Goal: Communication & Community: Answer question/provide support

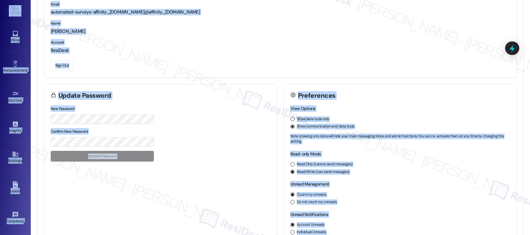
scroll to position [67, 0]
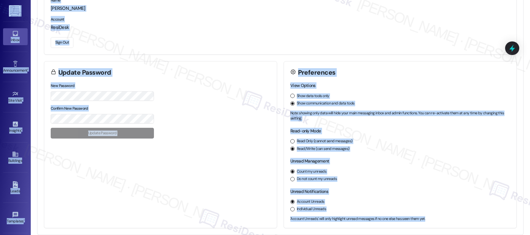
click at [25, 42] on div "Inbox" at bounding box center [15, 40] width 31 height 6
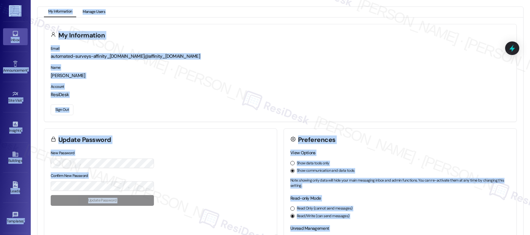
click at [25, 41] on div "Inbox" at bounding box center [15, 40] width 31 height 6
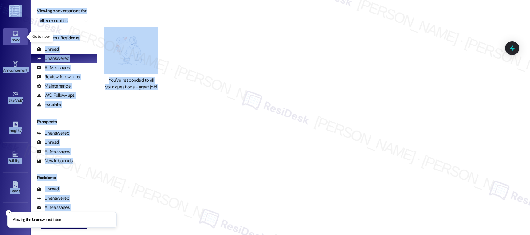
click at [15, 38] on div "Inbox" at bounding box center [15, 40] width 31 height 6
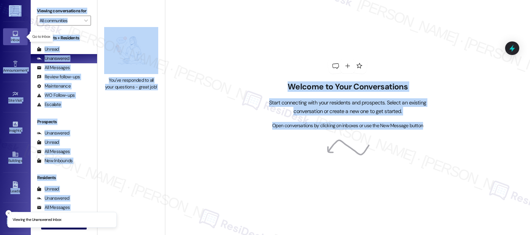
click at [15, 38] on div "Inbox" at bounding box center [15, 40] width 31 height 6
click at [180, 61] on div "Welcome to Your Conversations Start connecting with your residents and prospect…" at bounding box center [347, 117] width 365 height 235
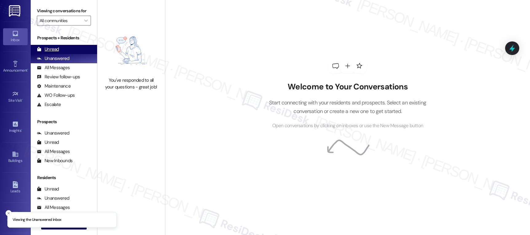
click at [55, 53] on div "Unread" at bounding box center [48, 49] width 22 height 6
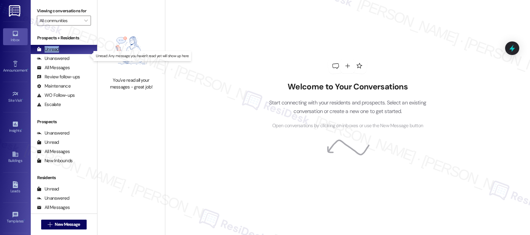
click at [55, 53] on div "Unread" at bounding box center [48, 49] width 22 height 6
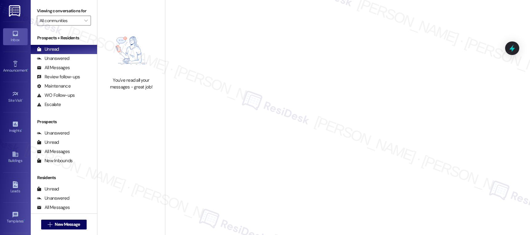
click at [208, 61] on div "Welcome to Your Conversations Start connecting with your residents and prospect…" at bounding box center [347, 117] width 365 height 235
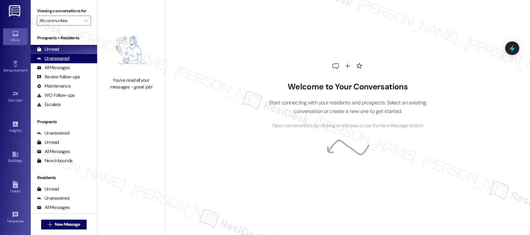
click at [59, 61] on div "Unanswered (0)" at bounding box center [64, 58] width 66 height 9
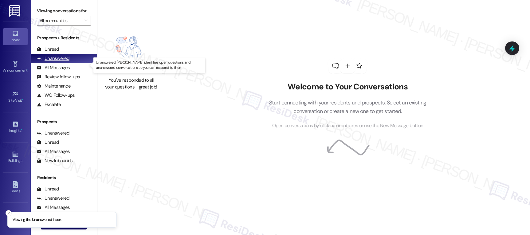
click at [60, 62] on div "Unanswered" at bounding box center [53, 58] width 33 height 6
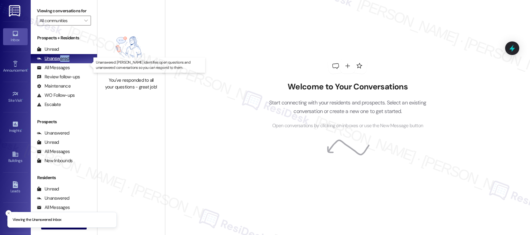
click at [60, 62] on div "Unanswered" at bounding box center [53, 58] width 33 height 6
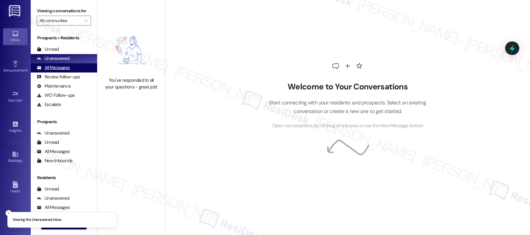
click at [61, 71] on div "All Messages" at bounding box center [53, 67] width 33 height 6
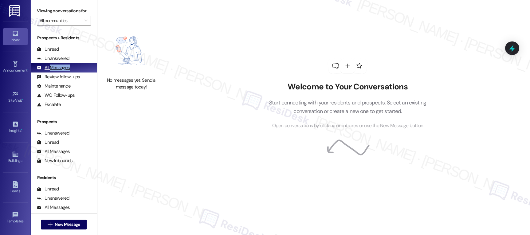
click at [61, 71] on div "All Messages" at bounding box center [53, 67] width 33 height 6
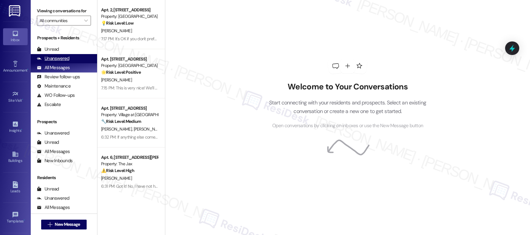
click at [61, 62] on div "Unanswered" at bounding box center [53, 58] width 33 height 6
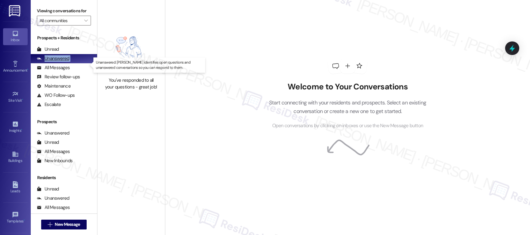
click at [61, 62] on div "Unanswered" at bounding box center [53, 58] width 33 height 6
click at [72, 25] on input "All communities" at bounding box center [60, 21] width 41 height 10
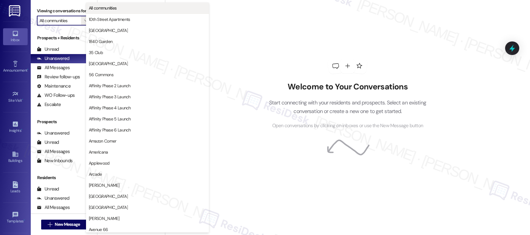
click at [114, 8] on span "All communities" at bounding box center [103, 8] width 28 height 6
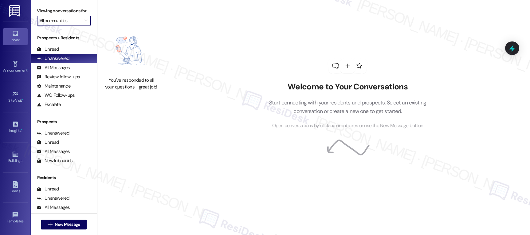
click at [114, 8] on div "You've responded to all your questions - great job!" at bounding box center [131, 59] width 68 height 118
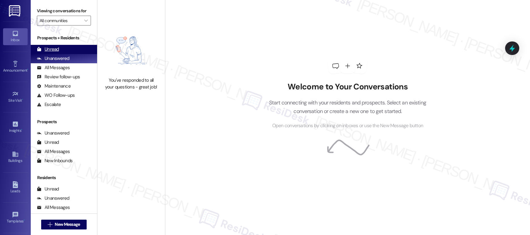
click at [57, 53] on div "Unread" at bounding box center [48, 49] width 22 height 6
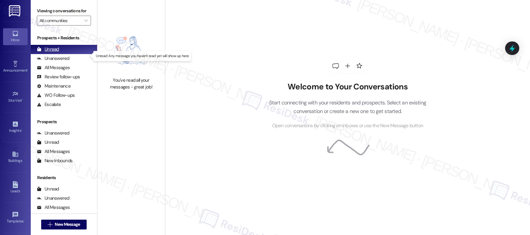
click at [57, 53] on div "Unread" at bounding box center [48, 49] width 22 height 6
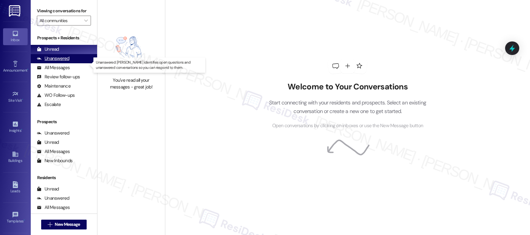
click at [52, 62] on div "Unanswered" at bounding box center [53, 58] width 33 height 6
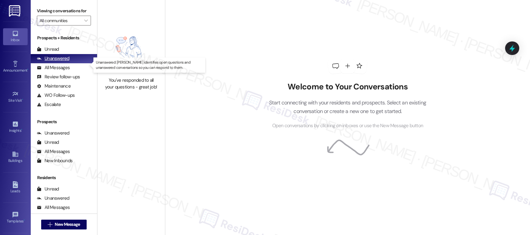
click at [52, 62] on div "Unanswered" at bounding box center [53, 58] width 33 height 6
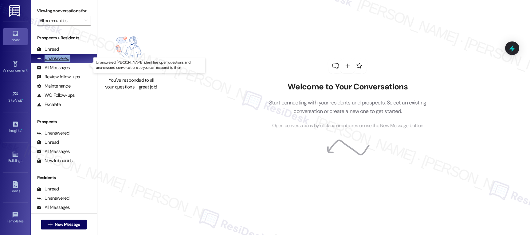
click at [52, 62] on div "Unanswered" at bounding box center [53, 58] width 33 height 6
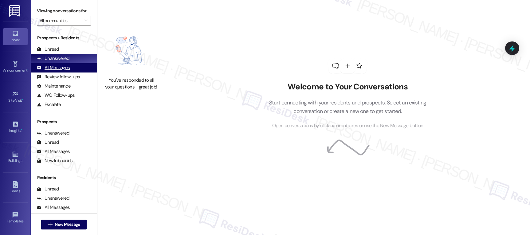
click at [61, 71] on div "All Messages" at bounding box center [53, 67] width 33 height 6
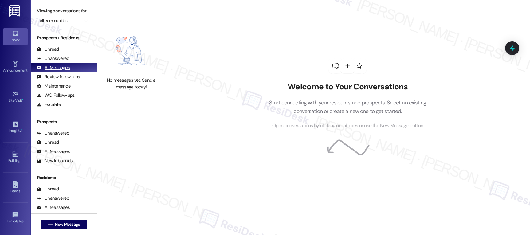
click at [61, 71] on div "All Messages" at bounding box center [53, 67] width 33 height 6
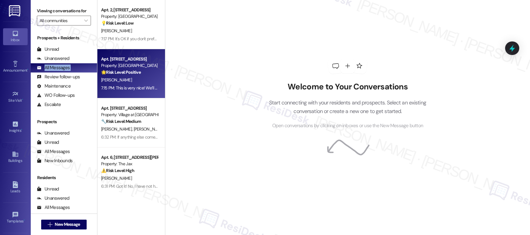
scroll to position [300, 0]
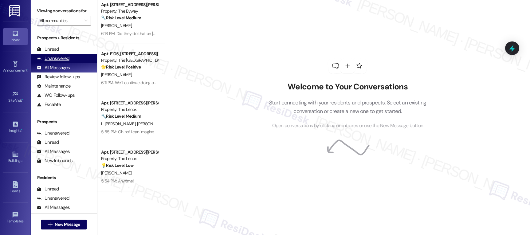
click at [52, 62] on div "Unanswered" at bounding box center [53, 58] width 33 height 6
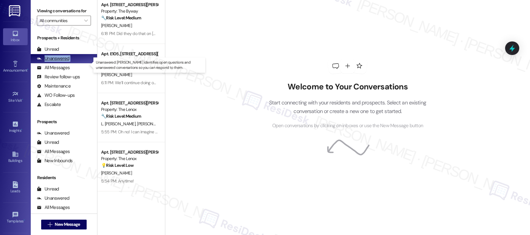
click at [52, 62] on div "Unanswered" at bounding box center [53, 58] width 33 height 6
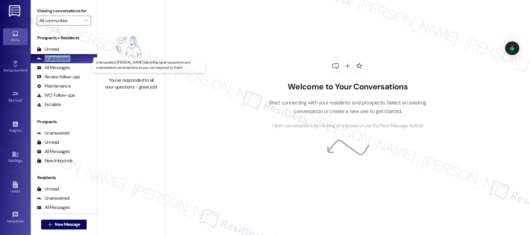
click at [52, 62] on div "Unanswered" at bounding box center [53, 58] width 33 height 6
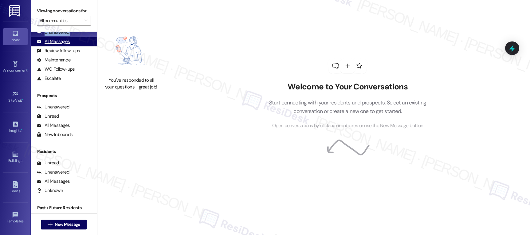
scroll to position [0, 0]
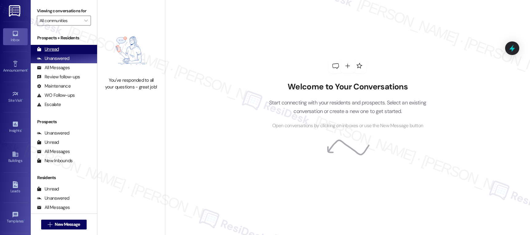
click at [47, 53] on div "Unread" at bounding box center [48, 49] width 22 height 6
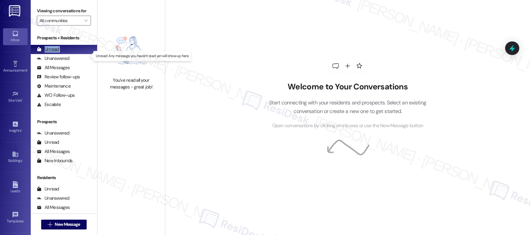
click at [47, 53] on div "Unread" at bounding box center [48, 49] width 22 height 6
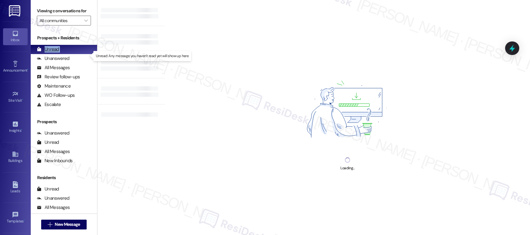
click at [47, 53] on div "Unread" at bounding box center [48, 49] width 22 height 6
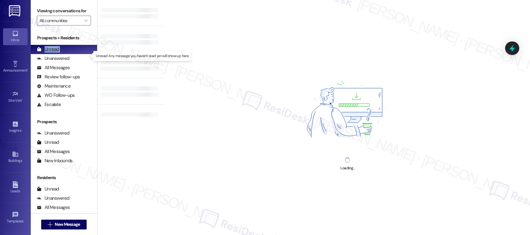
click at [47, 53] on div "Unread" at bounding box center [48, 49] width 22 height 6
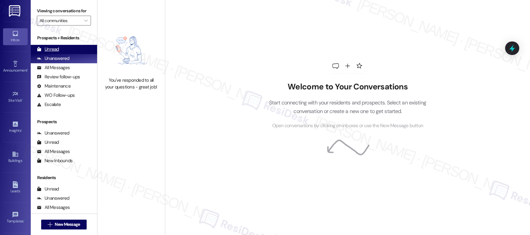
click at [43, 53] on div "Unread" at bounding box center [48, 49] width 22 height 6
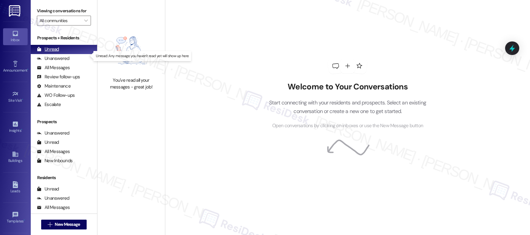
click at [43, 53] on div "Unread" at bounding box center [48, 49] width 22 height 6
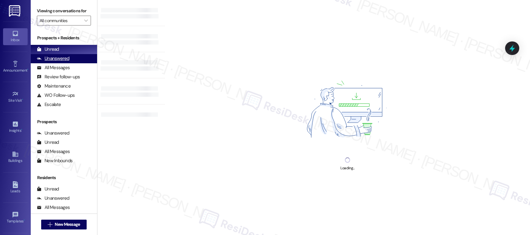
click at [61, 62] on div "Unanswered" at bounding box center [53, 58] width 33 height 6
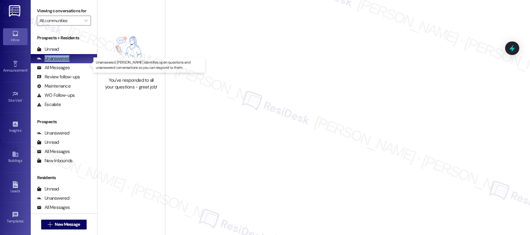
click at [61, 62] on div "Unanswered" at bounding box center [53, 58] width 33 height 6
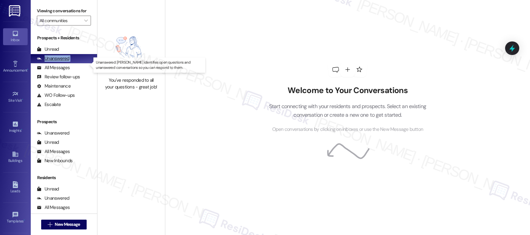
click at [61, 62] on div "Unanswered" at bounding box center [53, 58] width 33 height 6
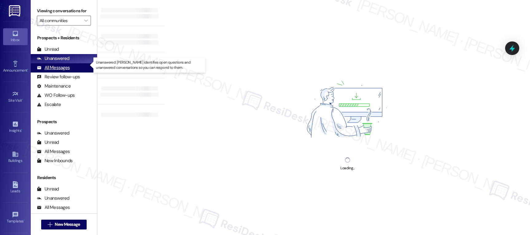
click at [58, 71] on div "All Messages" at bounding box center [53, 67] width 33 height 6
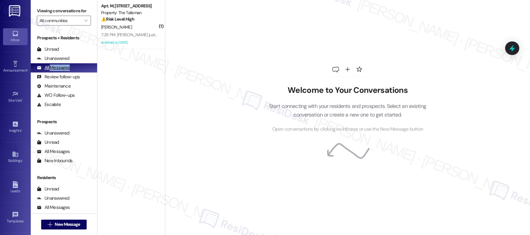
click at [58, 71] on div "All Messages" at bounding box center [53, 67] width 33 height 6
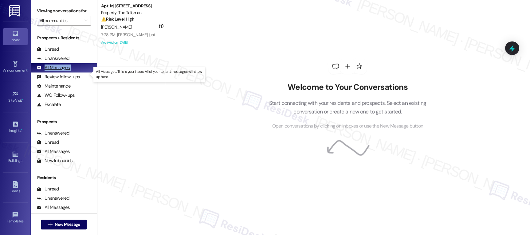
click at [58, 71] on div "All Messages" at bounding box center [53, 67] width 33 height 6
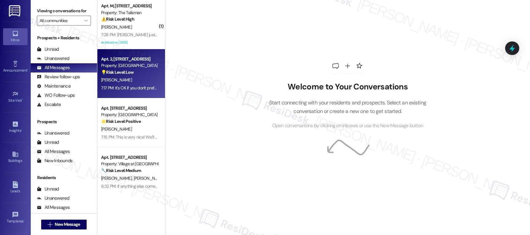
click at [136, 75] on div "💡 Risk Level: Low The resident is asking for clarification about a request for …" at bounding box center [129, 72] width 57 height 6
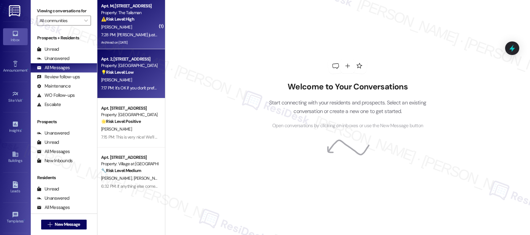
click at [135, 39] on div "Archived on 08/20/2025" at bounding box center [129, 43] width 58 height 8
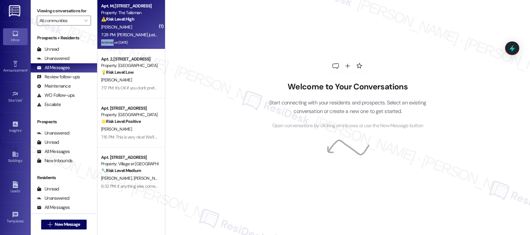
click at [135, 39] on div "Archived on 08/20/2025" at bounding box center [129, 43] width 58 height 8
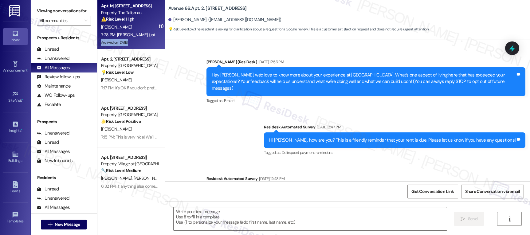
click at [135, 39] on div "Archived on 08/20/2025" at bounding box center [129, 43] width 58 height 8
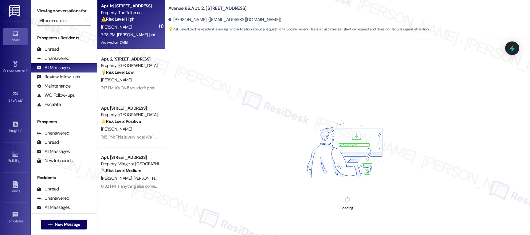
click at [135, 39] on div "Archived on 08/20/2025" at bounding box center [129, 43] width 58 height 8
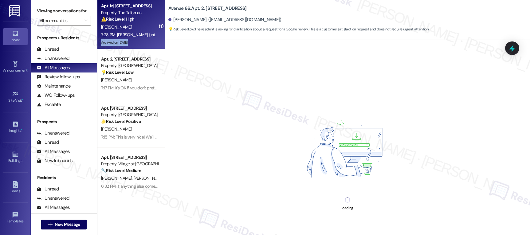
click at [135, 39] on div "Archived on 08/20/2025" at bounding box center [129, 43] width 58 height 8
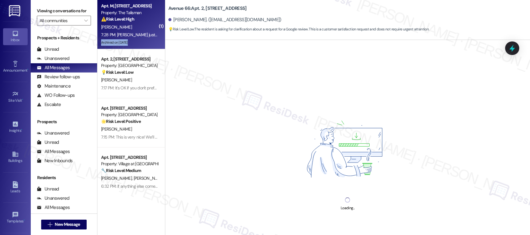
click at [135, 39] on div "Archived on 08/20/2025" at bounding box center [129, 43] width 58 height 8
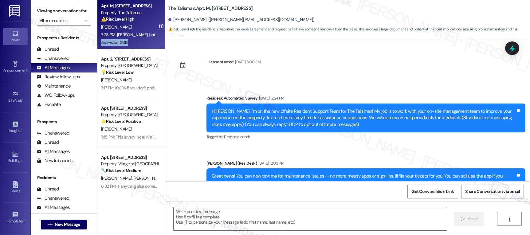
click at [135, 39] on div "Archived on 08/20/2025" at bounding box center [129, 43] width 58 height 8
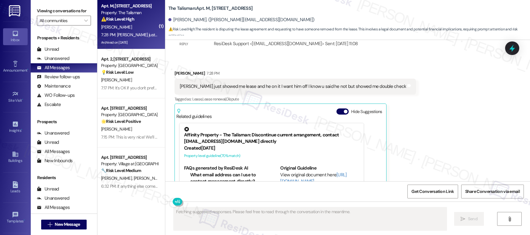
click at [111, 39] on div "Archived on 08/20/2025" at bounding box center [129, 43] width 58 height 8
click at [71, 63] on div "Unanswered (0)" at bounding box center [64, 58] width 66 height 9
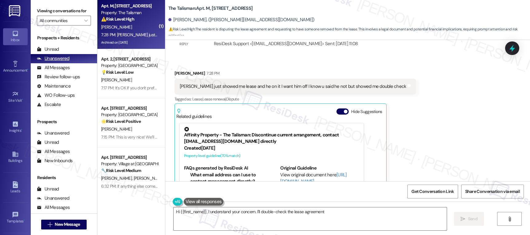
click at [64, 62] on div "Unanswered" at bounding box center [53, 58] width 33 height 6
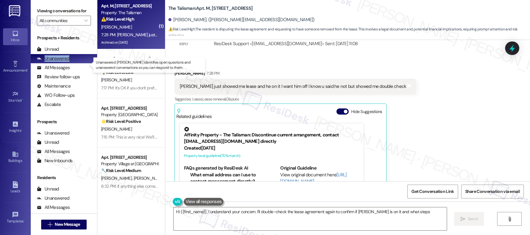
click at [64, 62] on div "Unanswered" at bounding box center [53, 58] width 33 height 6
type textarea "Hi {{first_name}}, I understand your concern. I'll double-check the lease agree…"
click at [64, 62] on div "Unanswered" at bounding box center [53, 58] width 33 height 6
click at [63, 62] on div "Unanswered" at bounding box center [53, 58] width 33 height 6
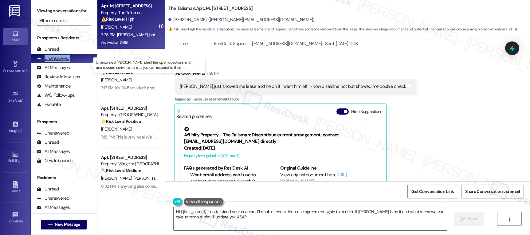
click at [63, 62] on div "Unanswered" at bounding box center [53, 58] width 33 height 6
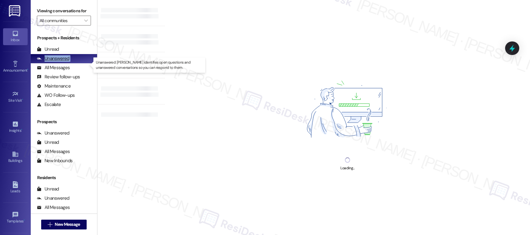
click at [63, 62] on div "Unanswered" at bounding box center [53, 58] width 33 height 6
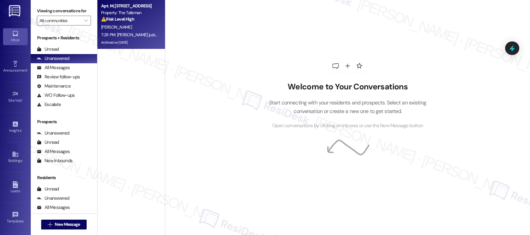
click at [130, 40] on div "Archived on 08/20/2025" at bounding box center [129, 43] width 58 height 8
click at [53, 70] on div "All Messages (undefined)" at bounding box center [64, 67] width 66 height 9
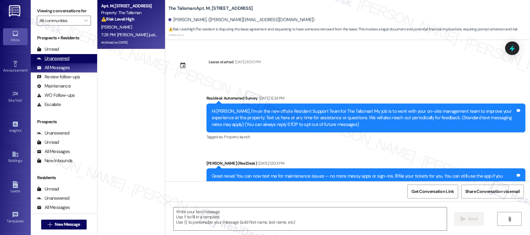
click at [57, 62] on div "Unanswered" at bounding box center [53, 58] width 33 height 6
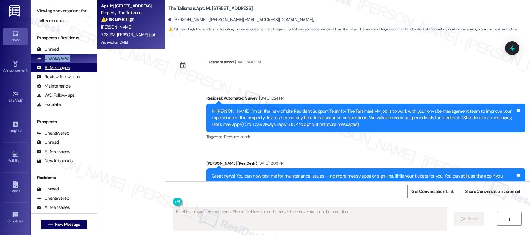
type textarea "Fetching suggested responses. Please feel free to read through the conversation…"
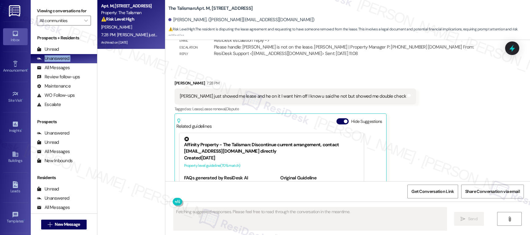
scroll to position [22716, 0]
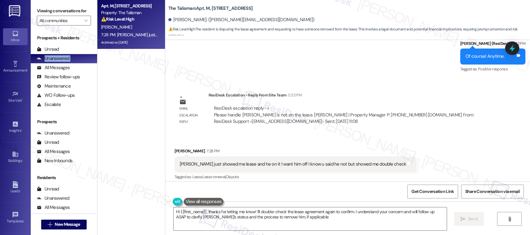
type textarea "Hi {{first_name}}, thanks for letting me know! I'll double-check the lease agre…"
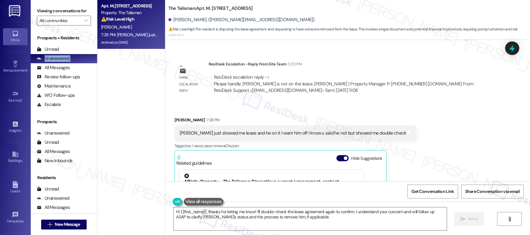
scroll to position [22793, 0]
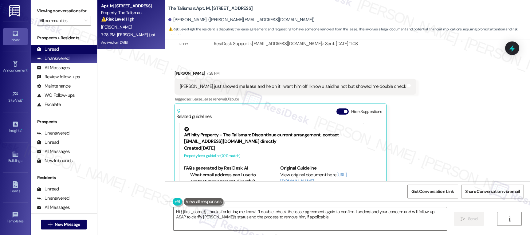
click at [54, 53] on div "Unread" at bounding box center [48, 49] width 22 height 6
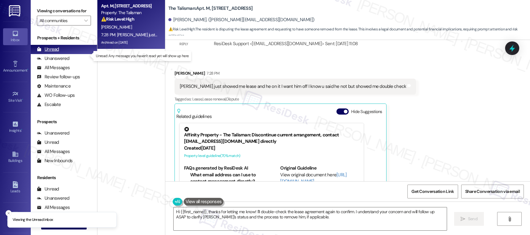
click at [54, 53] on div "Unread" at bounding box center [48, 49] width 22 height 6
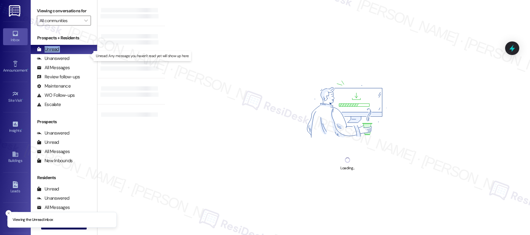
click at [54, 53] on div "Unread" at bounding box center [48, 49] width 22 height 6
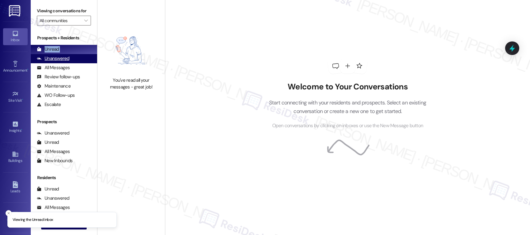
click at [47, 70] on div "All Messages (undefined)" at bounding box center [64, 67] width 66 height 9
click at [49, 62] on div "Unanswered" at bounding box center [53, 58] width 33 height 6
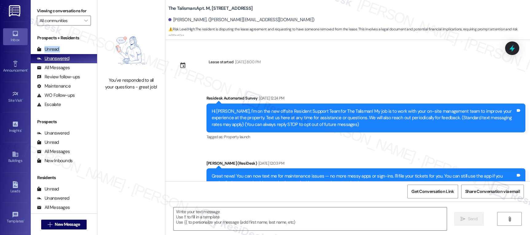
click at [49, 62] on div "Unanswered" at bounding box center [53, 58] width 33 height 6
type textarea "Fetching suggested responses. Please feel free to read through the conversation…"
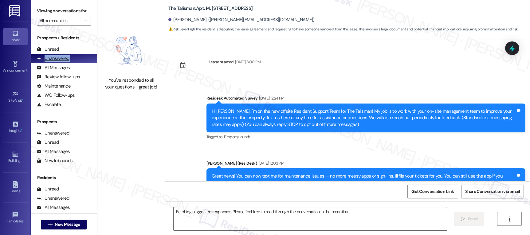
click at [49, 62] on div "Unanswered" at bounding box center [53, 58] width 33 height 6
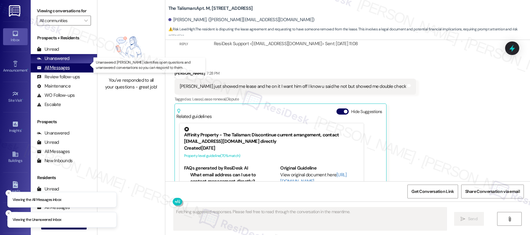
click at [58, 71] on div "All Messages" at bounding box center [53, 67] width 33 height 6
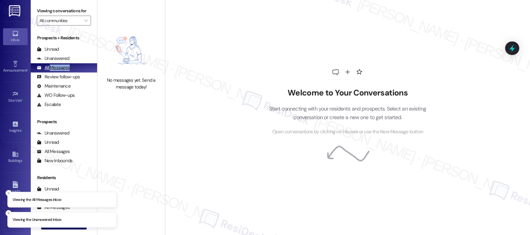
click at [58, 71] on div "All Messages" at bounding box center [53, 67] width 33 height 6
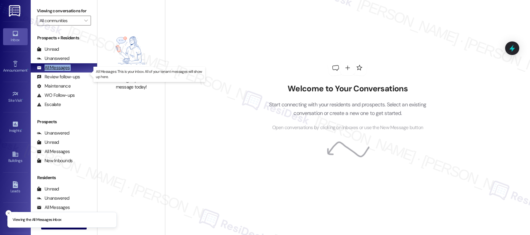
click at [58, 71] on div "All Messages" at bounding box center [53, 67] width 33 height 6
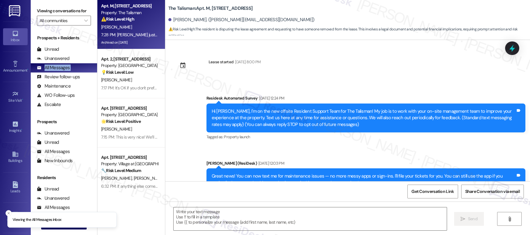
type textarea "Fetching suggested responses. Please feel free to read through the conversation…"
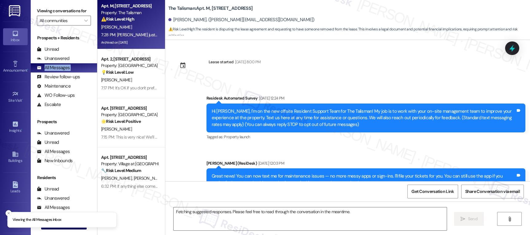
scroll to position [612, 0]
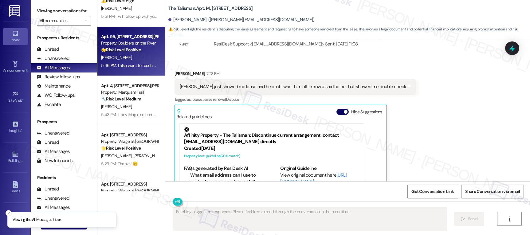
click at [139, 60] on div "A. Flinders" at bounding box center [129, 58] width 58 height 8
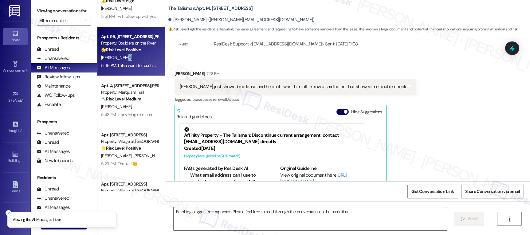
drag, startPoint x: 139, startPoint y: 60, endPoint x: 139, endPoint y: 92, distance: 31.9
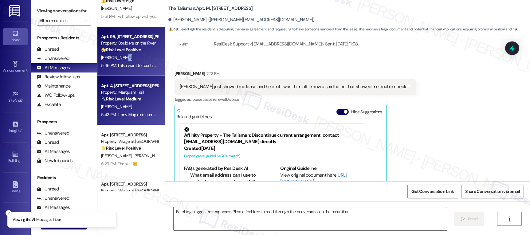
click at [139, 60] on div "A. Flinders" at bounding box center [129, 58] width 58 height 8
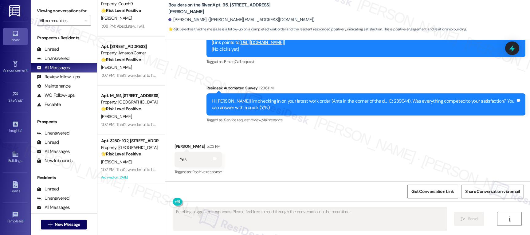
scroll to position [2266, 0]
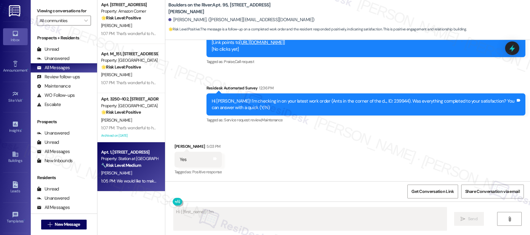
type textarea "Hi {{first_name}}! I'm"
click at [134, 156] on div "Property: Station at Elm Creek" at bounding box center [129, 158] width 57 height 6
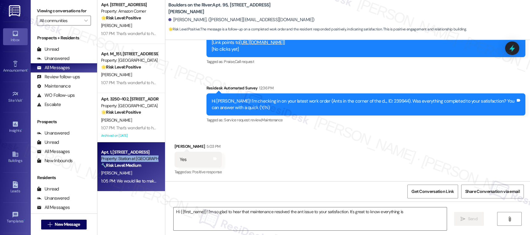
click at [134, 156] on div "Property: Station at Elm Creek" at bounding box center [129, 158] width 57 height 6
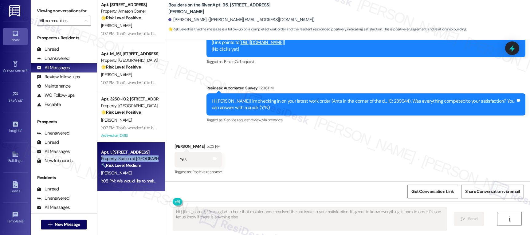
type textarea "Hi {{first_name}}! I'm so glad to hear that maintenance resolved the ant issue …"
click at [134, 156] on div "Property: Station at Elm Creek" at bounding box center [129, 158] width 57 height 6
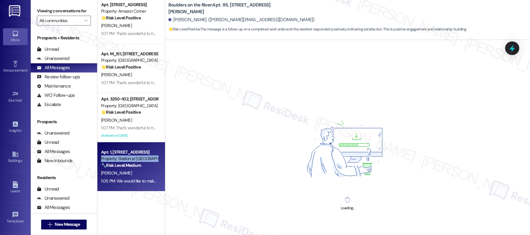
click at [134, 156] on div "Property: Station at Elm Creek" at bounding box center [129, 158] width 57 height 6
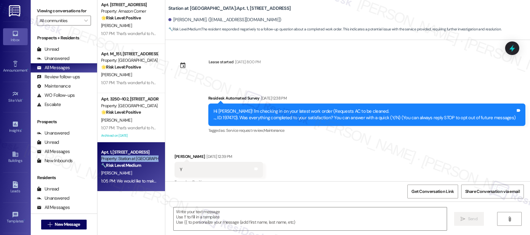
scroll to position [5925, 0]
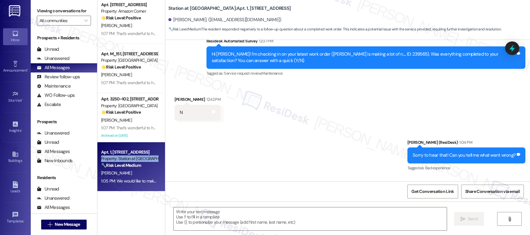
type textarea "Fetching suggested responses. Please feel free to read through the conversation…"
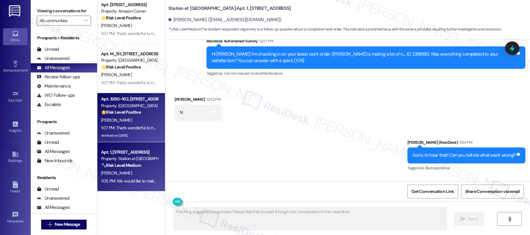
click at [130, 122] on div "E. Hernandez" at bounding box center [129, 120] width 58 height 8
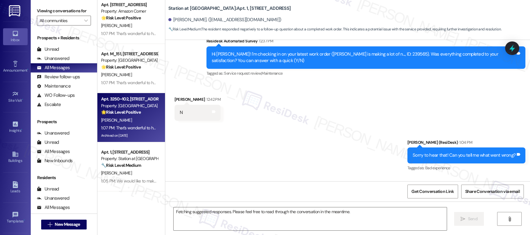
click at [130, 122] on div "E. Hernandez" at bounding box center [129, 120] width 58 height 8
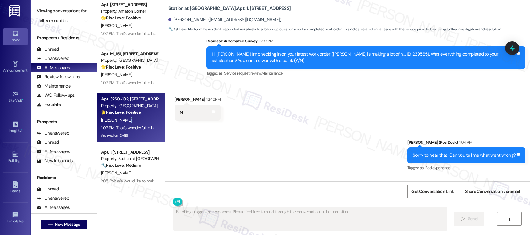
click at [130, 122] on div "E. Hernandez" at bounding box center [129, 120] width 58 height 8
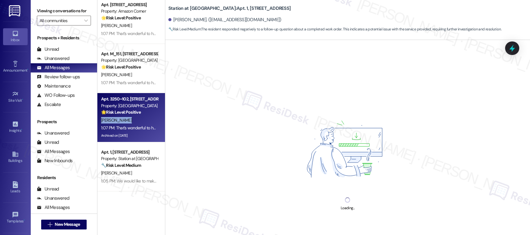
click at [130, 122] on div "E. Hernandez" at bounding box center [129, 120] width 58 height 8
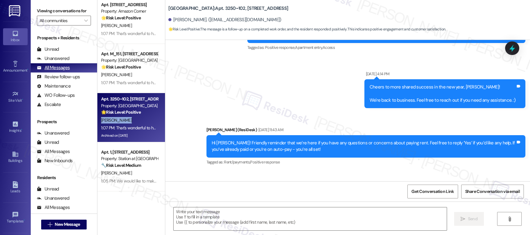
type textarea "Fetching suggested responses. Please feel free to read through the conversation…"
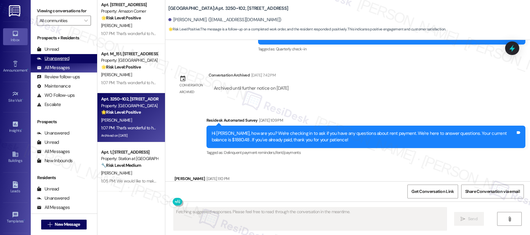
click at [71, 63] on div "Unanswered (0)" at bounding box center [64, 58] width 66 height 9
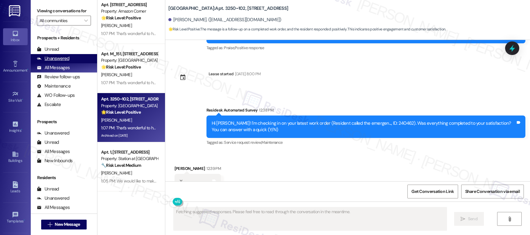
click at [71, 63] on div "Unanswered (0)" at bounding box center [64, 58] width 66 height 9
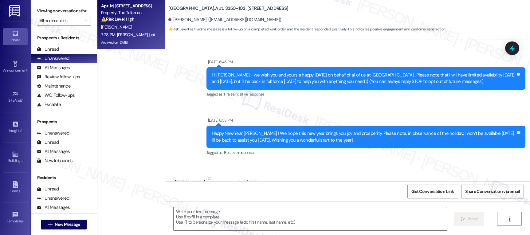
click at [119, 30] on div "C. Grant" at bounding box center [129, 27] width 58 height 8
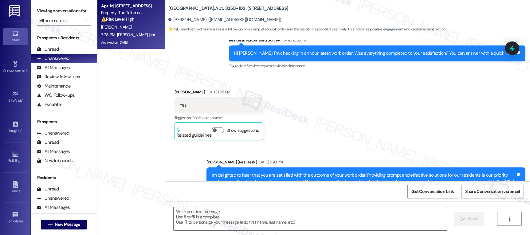
click div "C. Grant"
click at [119, 30] on div "C. Grant" at bounding box center [129, 27] width 58 height 8
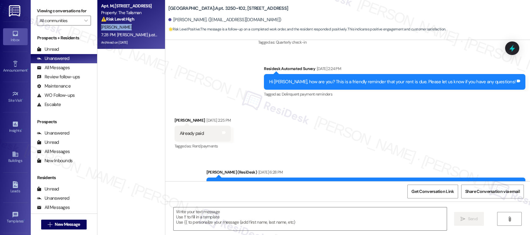
click at [119, 30] on div "C. Grant" at bounding box center [129, 27] width 58 height 8
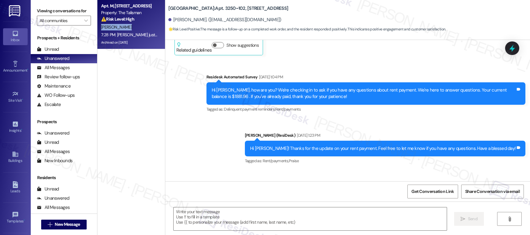
click at [119, 30] on div "C. Grant" at bounding box center [129, 27] width 58 height 8
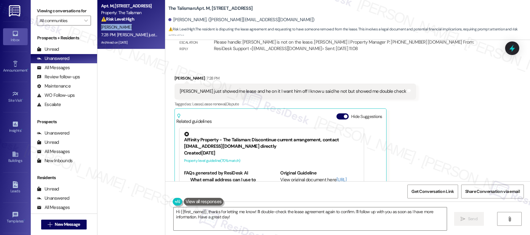
scroll to position [22793, 0]
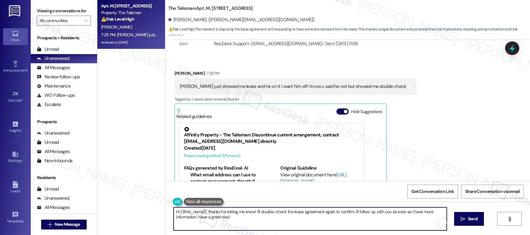
drag, startPoint x: 223, startPoint y: 215, endPoint x: 191, endPoint y: 211, distance: 31.9
click at [191, 212] on textarea "Hi {{first_name}}, thanks for letting me know! I'll double-check the lease agre…" at bounding box center [310, 218] width 273 height 23
click at [197, 212] on textarea "Hi {{first_name}}, thanks for letting me know! I'll double-check the lease agre…" at bounding box center [310, 218] width 273 height 23
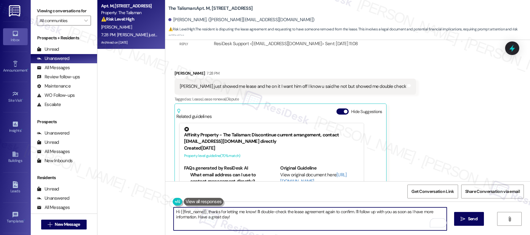
click at [197, 212] on textarea "Hi {{first_name}}, thanks for letting me know! I'll double-check the lease agre…" at bounding box center [310, 218] width 273 height 23
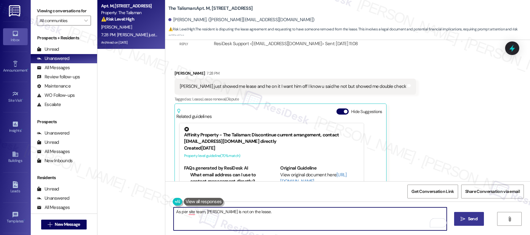
type textarea "As per site team, Jeff is not on the lease."
click at [462, 217] on icon "" at bounding box center [462, 219] width 5 height 5
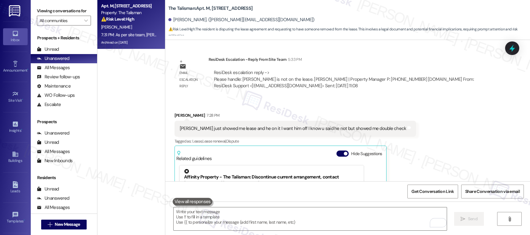
scroll to position [22698, 0]
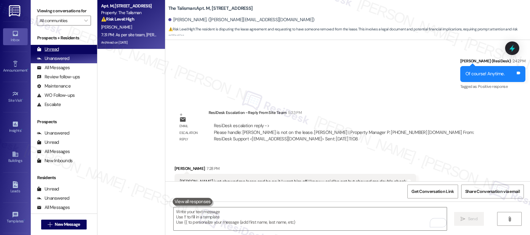
click at [53, 53] on div "Unread" at bounding box center [48, 49] width 22 height 6
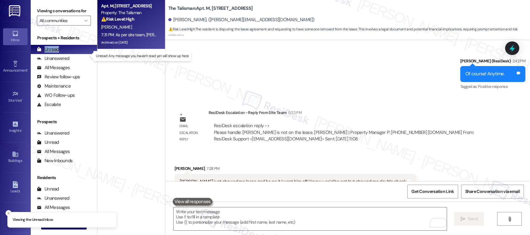
click at [53, 53] on div "Unread" at bounding box center [48, 49] width 22 height 6
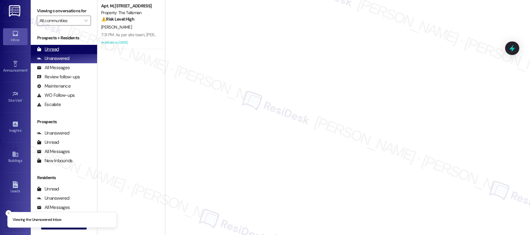
click at [50, 53] on div "Unread" at bounding box center [48, 49] width 22 height 6
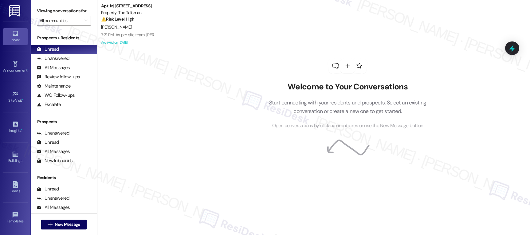
click at [50, 53] on div "Unread" at bounding box center [48, 49] width 22 height 6
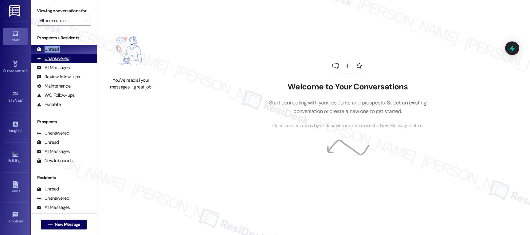
click at [75, 63] on div "Unanswered (0)" at bounding box center [64, 58] width 66 height 9
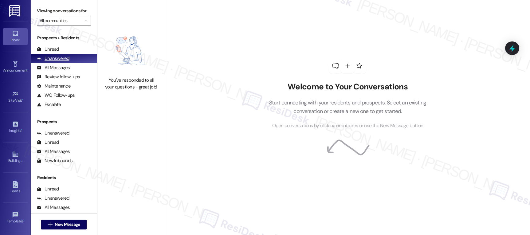
click at [75, 63] on div "Unanswered (0)" at bounding box center [64, 58] width 66 height 9
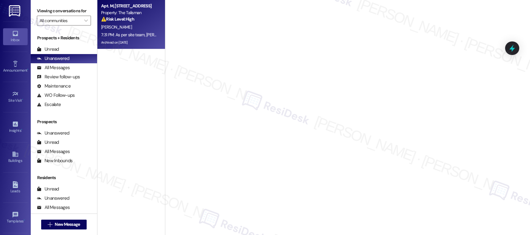
click at [133, 37] on div "7:31 PM: As per site team, Jeff is not on the lease. 7:31 PM: As per site team,…" at bounding box center [156, 35] width 110 height 6
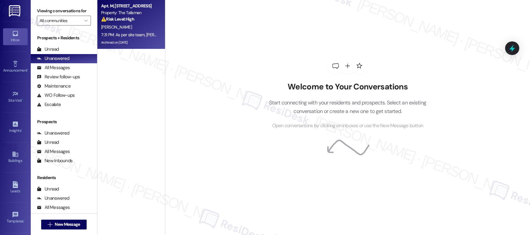
click at [133, 37] on div "7:31 PM: As per site team, Jeff is not on the lease. 7:31 PM: As per site team,…" at bounding box center [156, 35] width 110 height 6
drag, startPoint x: 133, startPoint y: 37, endPoint x: 136, endPoint y: 47, distance: 10.3
click at [133, 37] on div "7:31 PM: As per site team, Jeff is not on the lease. 7:31 PM: As per site team,…" at bounding box center [156, 35] width 110 height 6
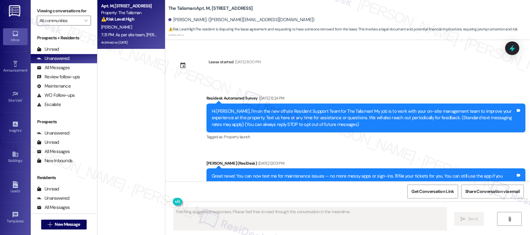
type textarea "Fetching suggested responses. Please feel free to read through the conversation…"
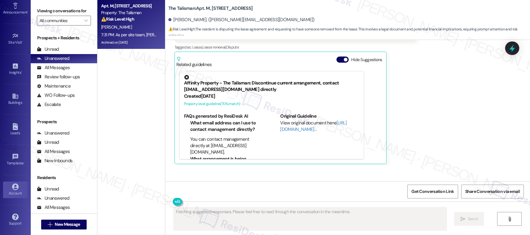
scroll to position [22845, 0]
click at [17, 189] on icon at bounding box center [15, 186] width 7 height 7
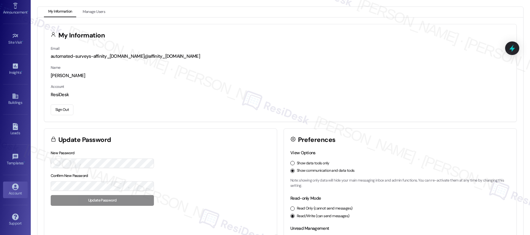
click at [59, 106] on button "Sign Out" at bounding box center [62, 109] width 23 height 11
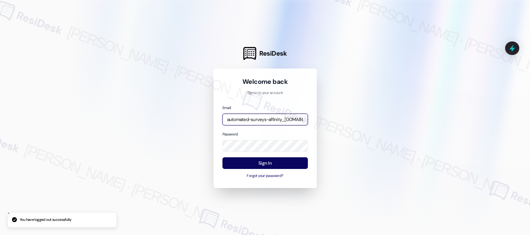
click at [254, 118] on input "automated-surveys-affinity_[DOMAIN_NAME]@affinity_[DOMAIN_NAME]" at bounding box center [264, 120] width 85 height 12
type input "automated-surveys-cardinal-nikki.ronelia@cardinal.com"
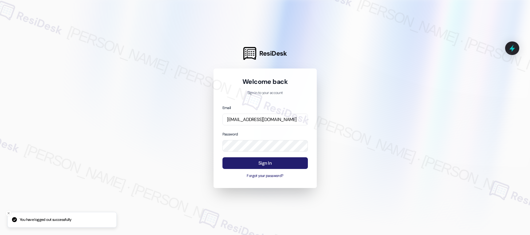
click at [282, 163] on button "Sign In" at bounding box center [264, 163] width 85 height 12
